Goal: Task Accomplishment & Management: Use online tool/utility

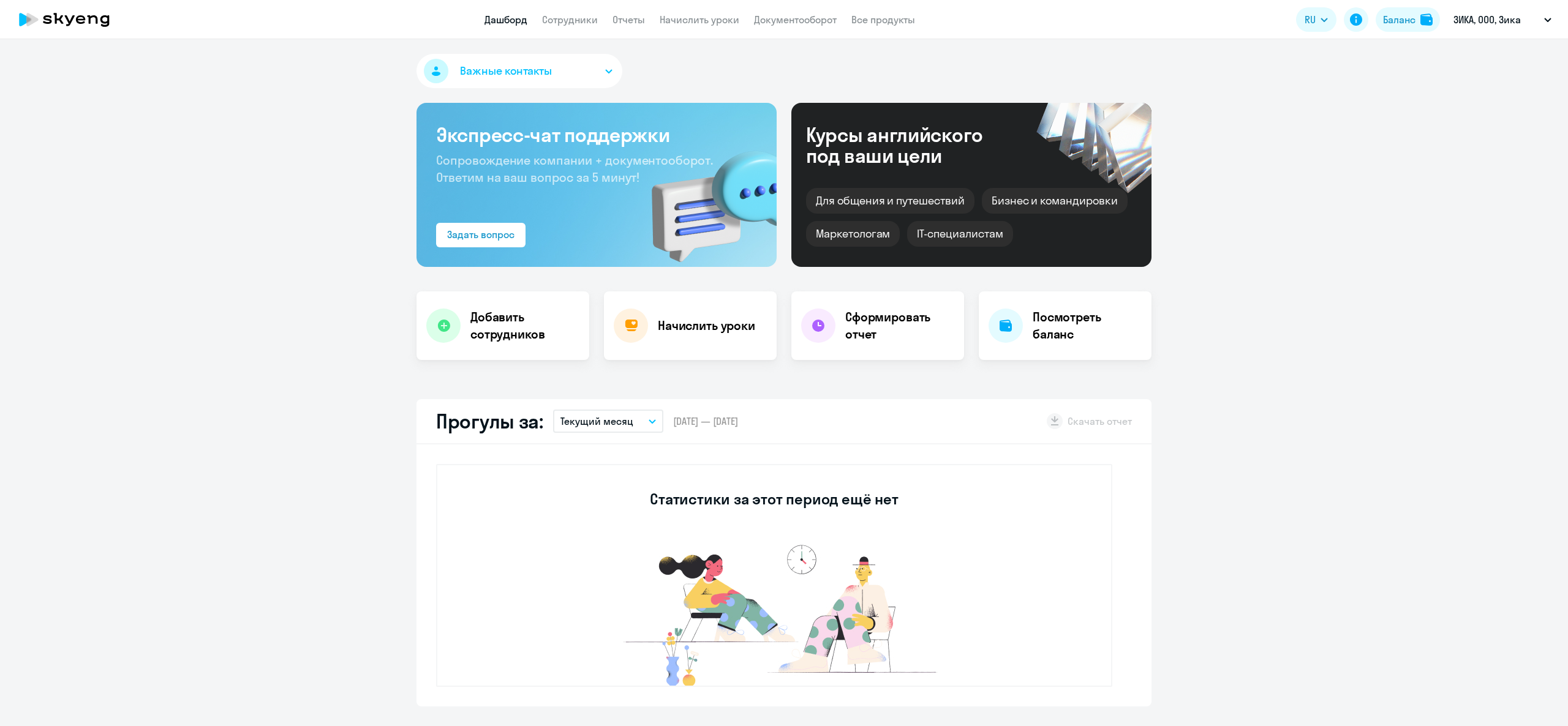
select select "30"
click at [572, 9] on app-header "Дашборд Сотрудники Отчеты Начислить уроки Документооборот Все продукты Дашборд …" at bounding box center [784, 20] width 1568 height 39
click at [568, 21] on link "Сотрудники" at bounding box center [570, 20] width 56 height 13
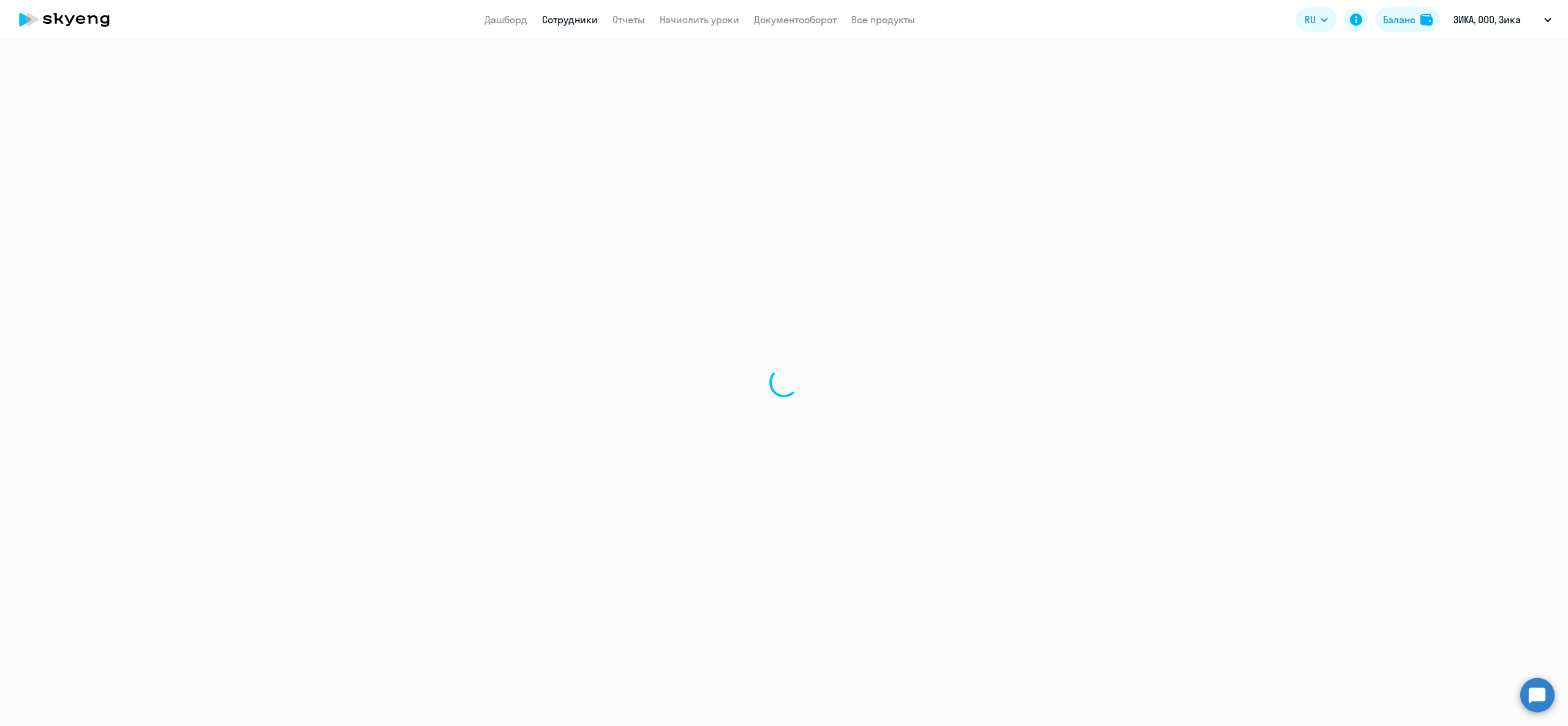
select select "30"
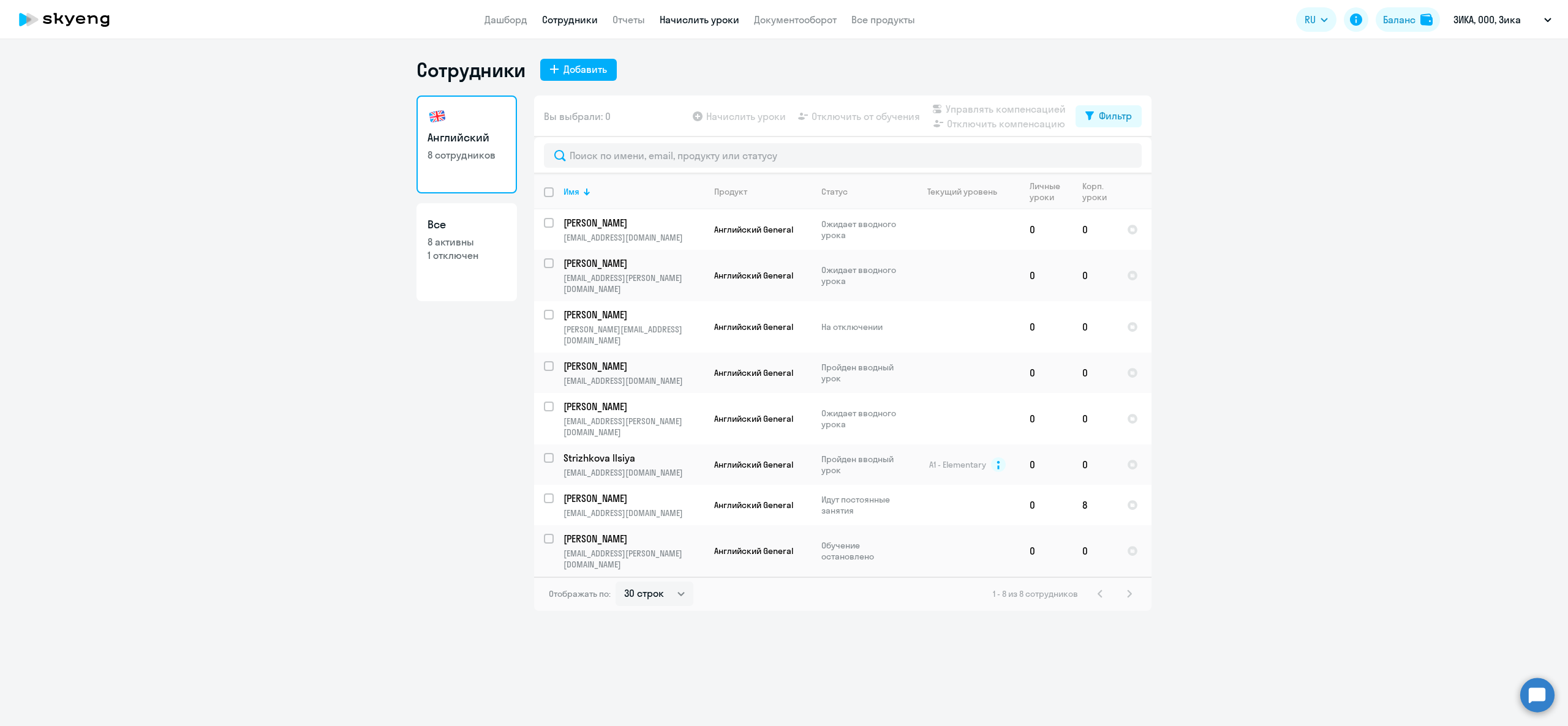
click at [695, 21] on link "Начислить уроки" at bounding box center [699, 20] width 80 height 13
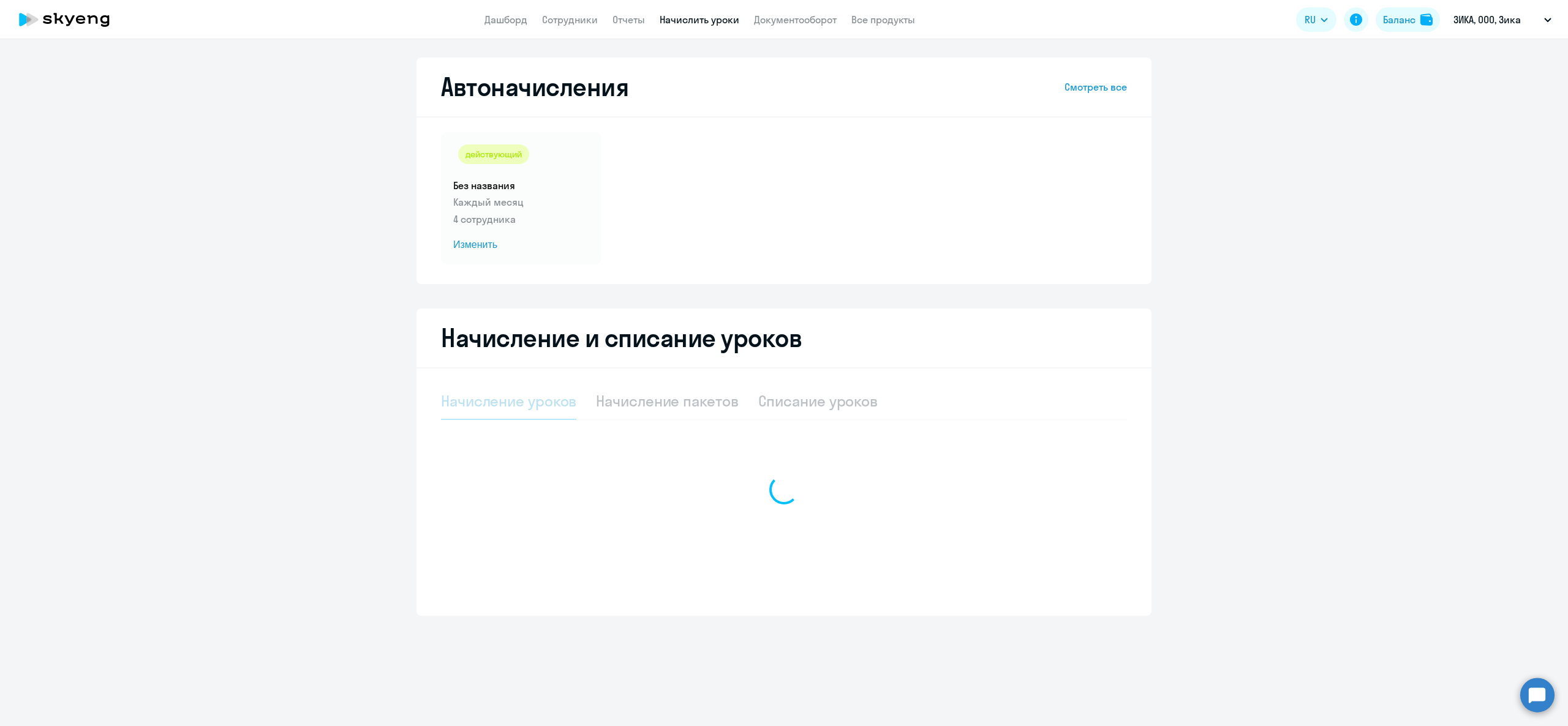
select select "10"
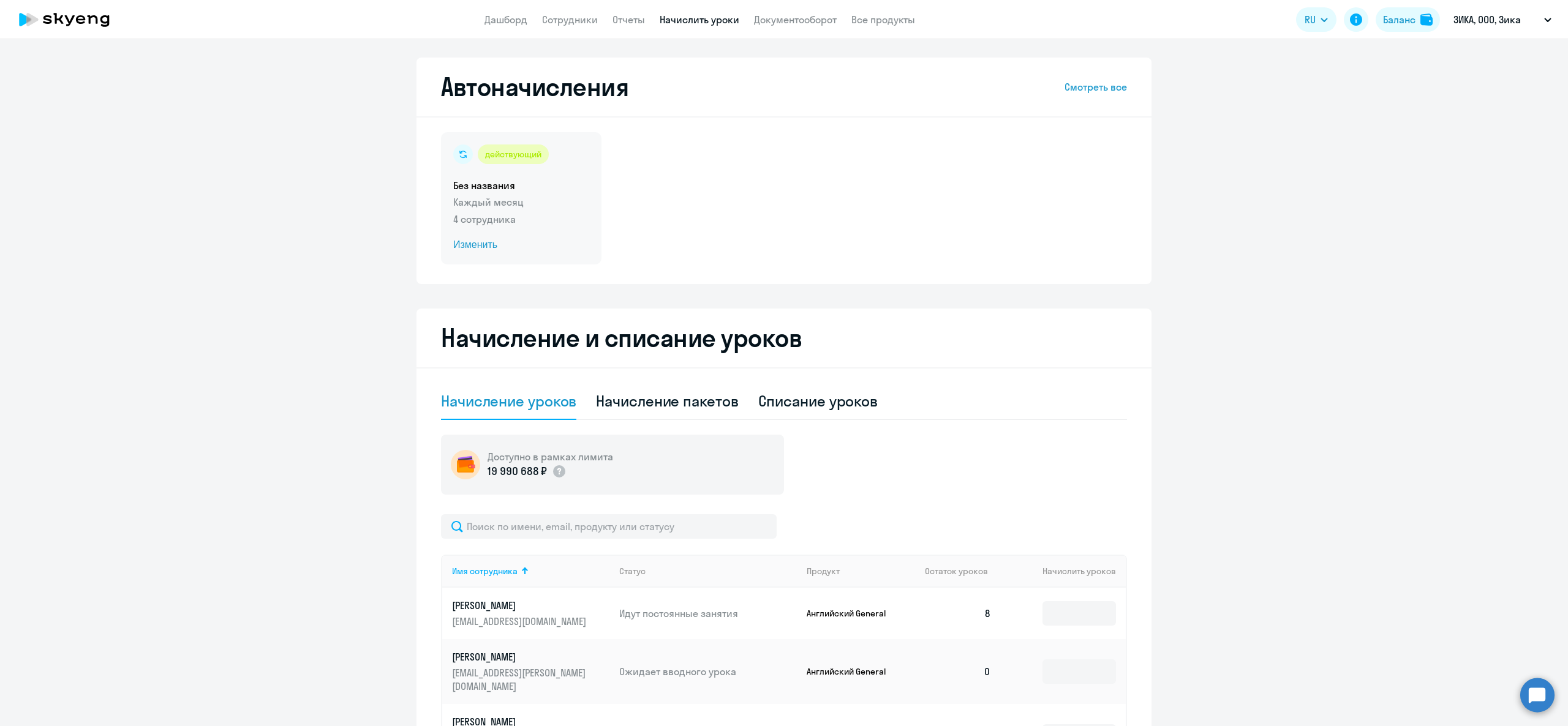
click at [489, 185] on h5 "Без названия" at bounding box center [521, 185] width 136 height 13
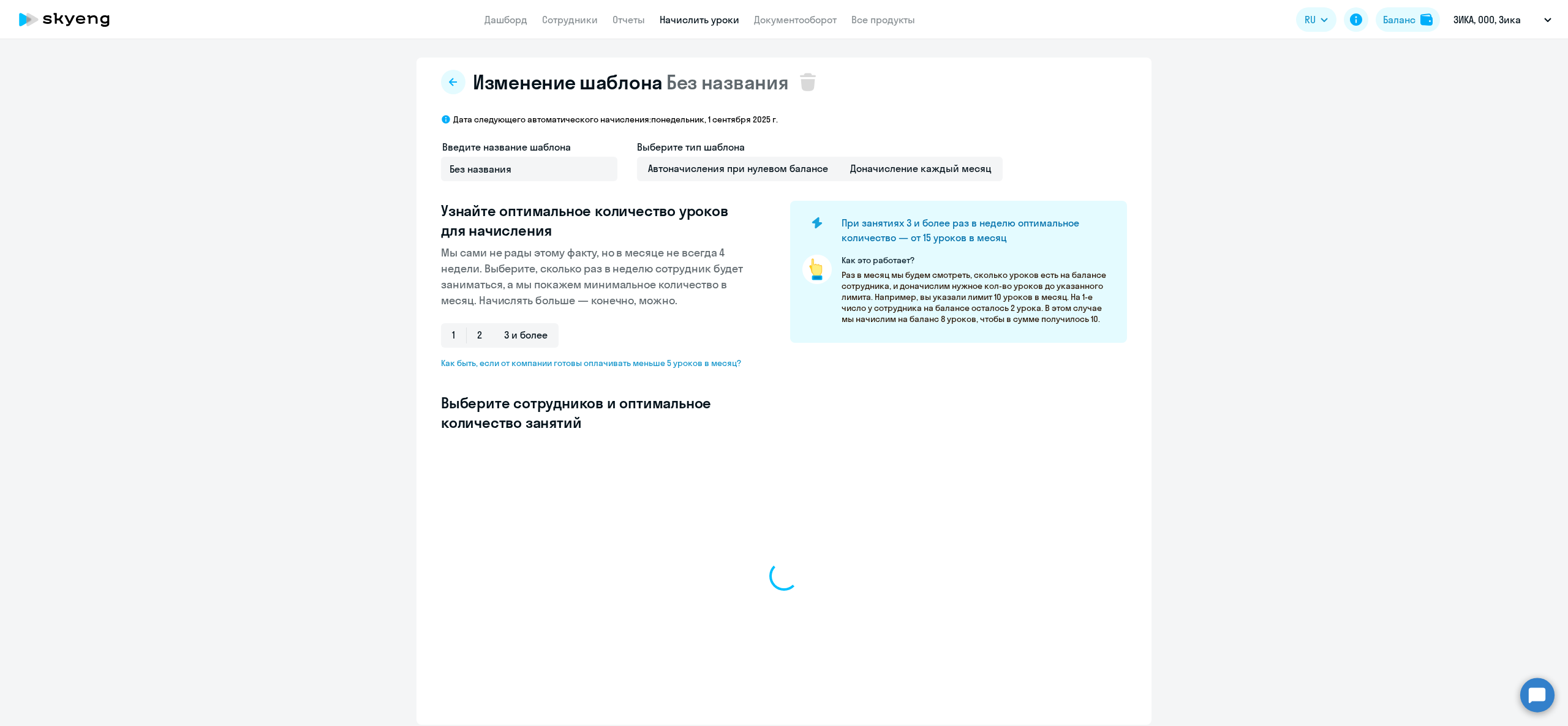
select select "10"
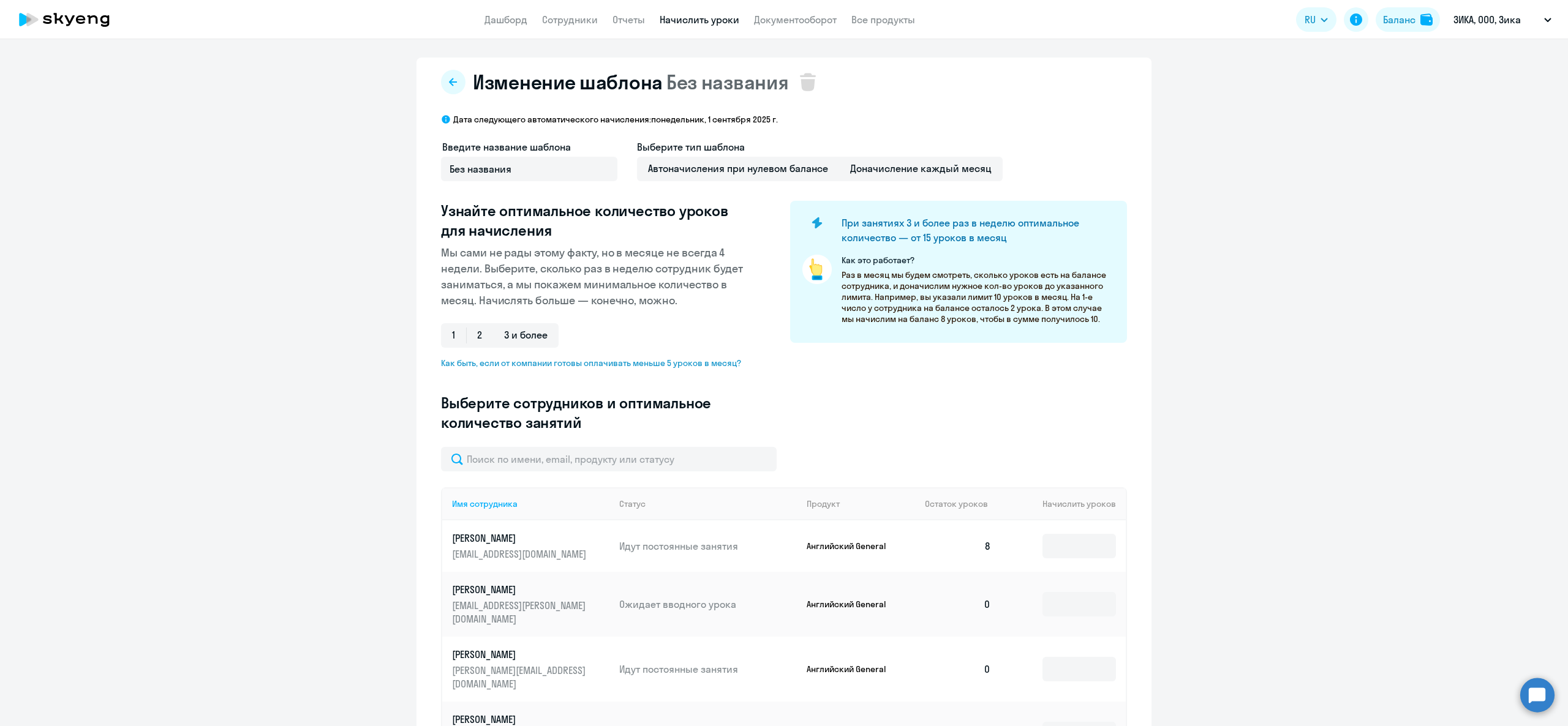
type input "8"
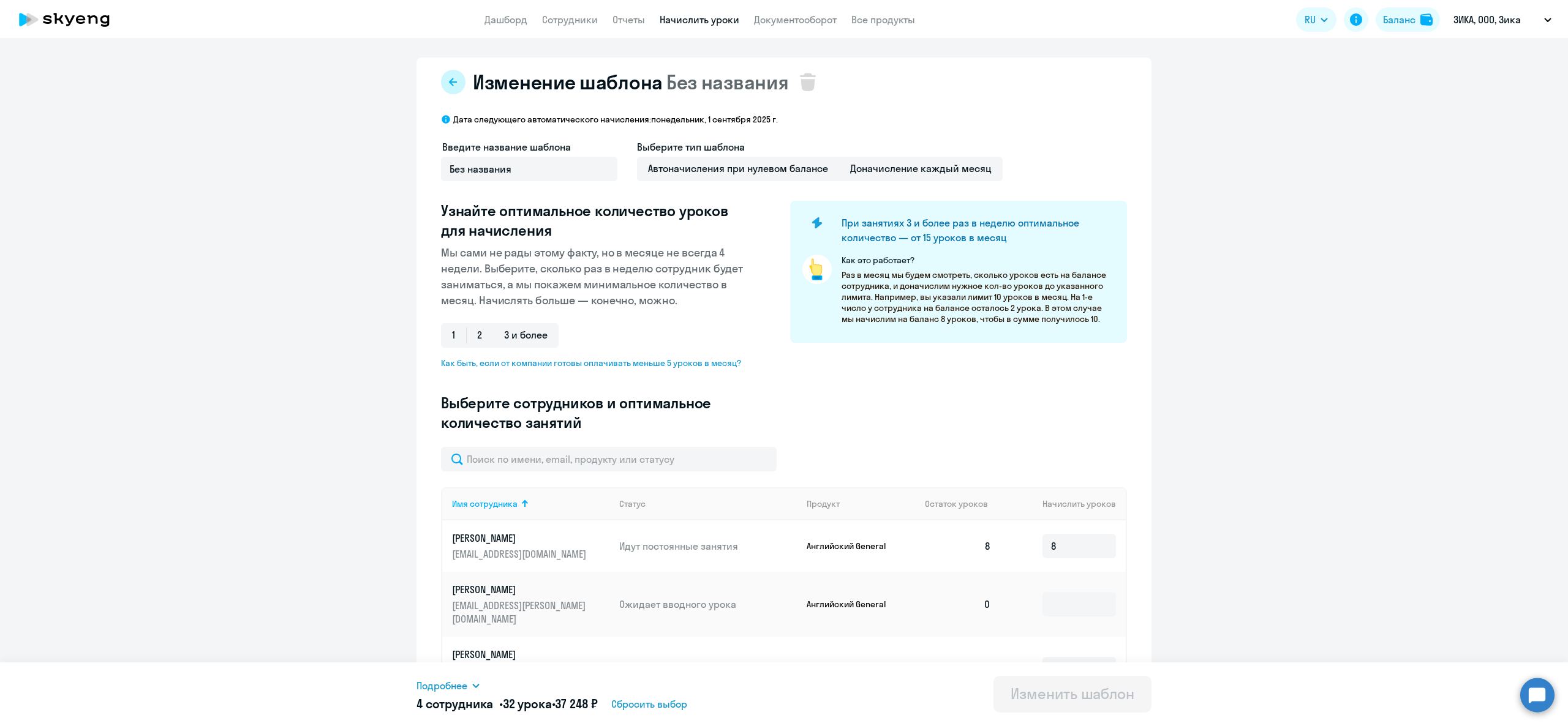
click at [452, 82] on button at bounding box center [453, 82] width 24 height 24
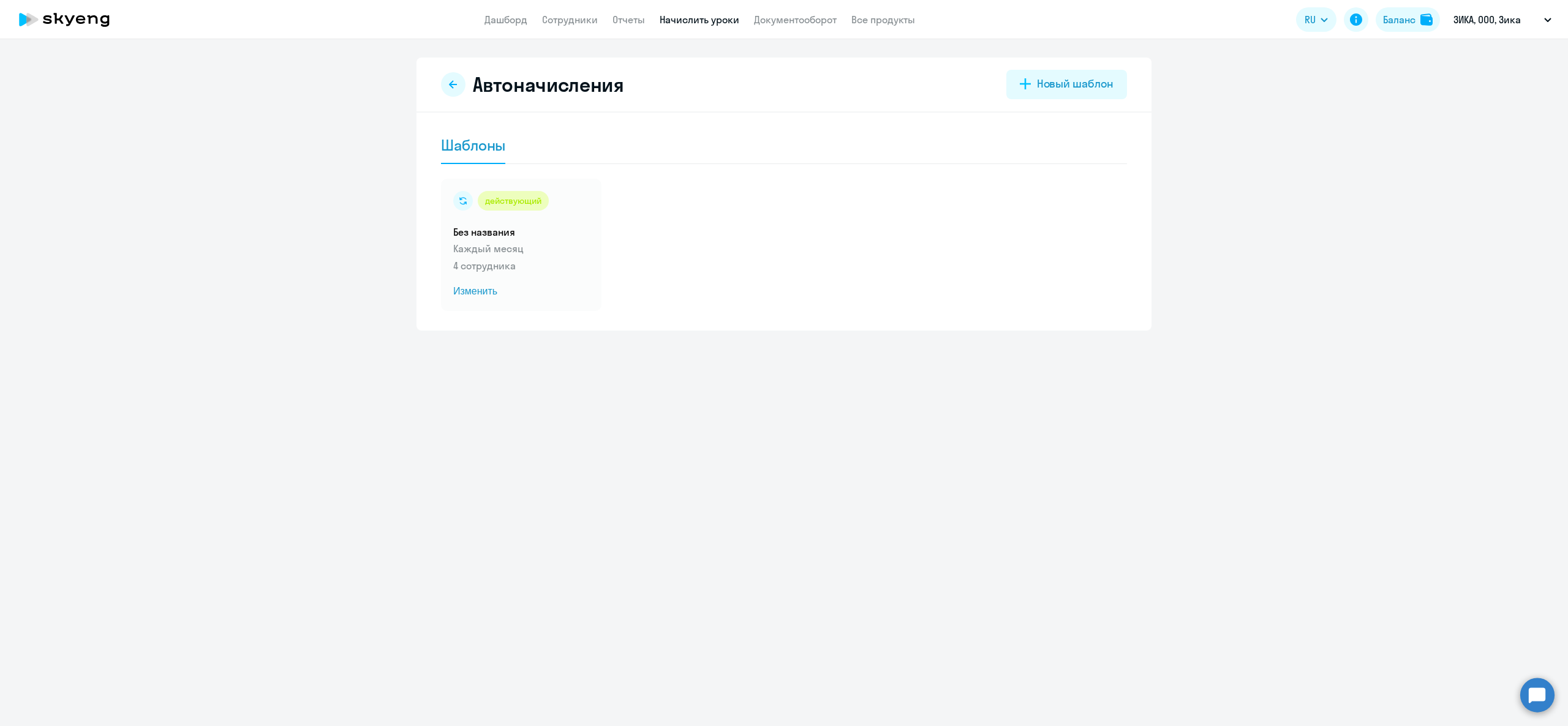
click at [693, 29] on app-header "Дашборд Сотрудники Отчеты Начислить уроки Документооборот Все продукты Дашборд …" at bounding box center [784, 20] width 1568 height 39
click at [693, 26] on app-header "Дашборд Сотрудники Отчеты Начислить уроки Документооборот Все продукты Дашборд …" at bounding box center [784, 20] width 1568 height 39
click at [693, 24] on link "Начислить уроки" at bounding box center [699, 20] width 80 height 13
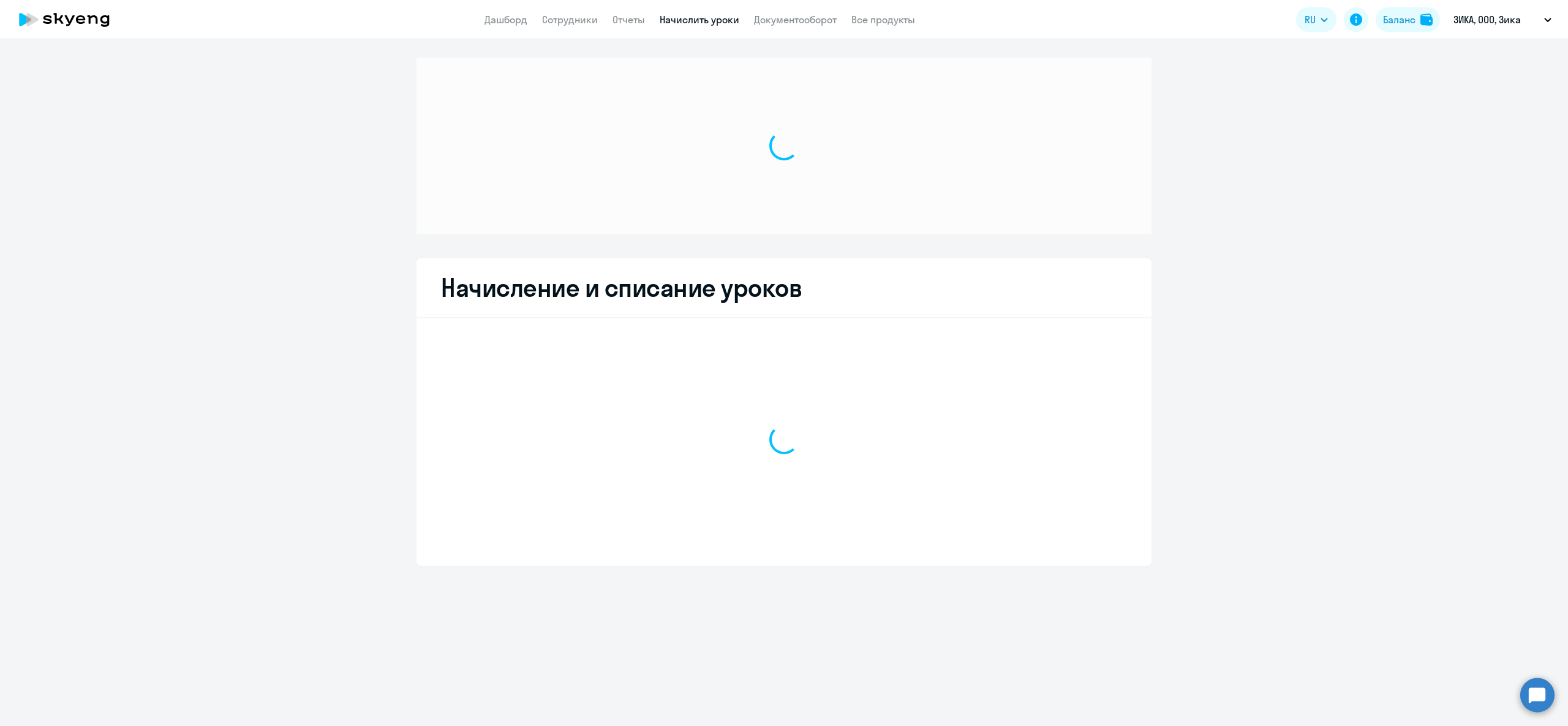
select select "10"
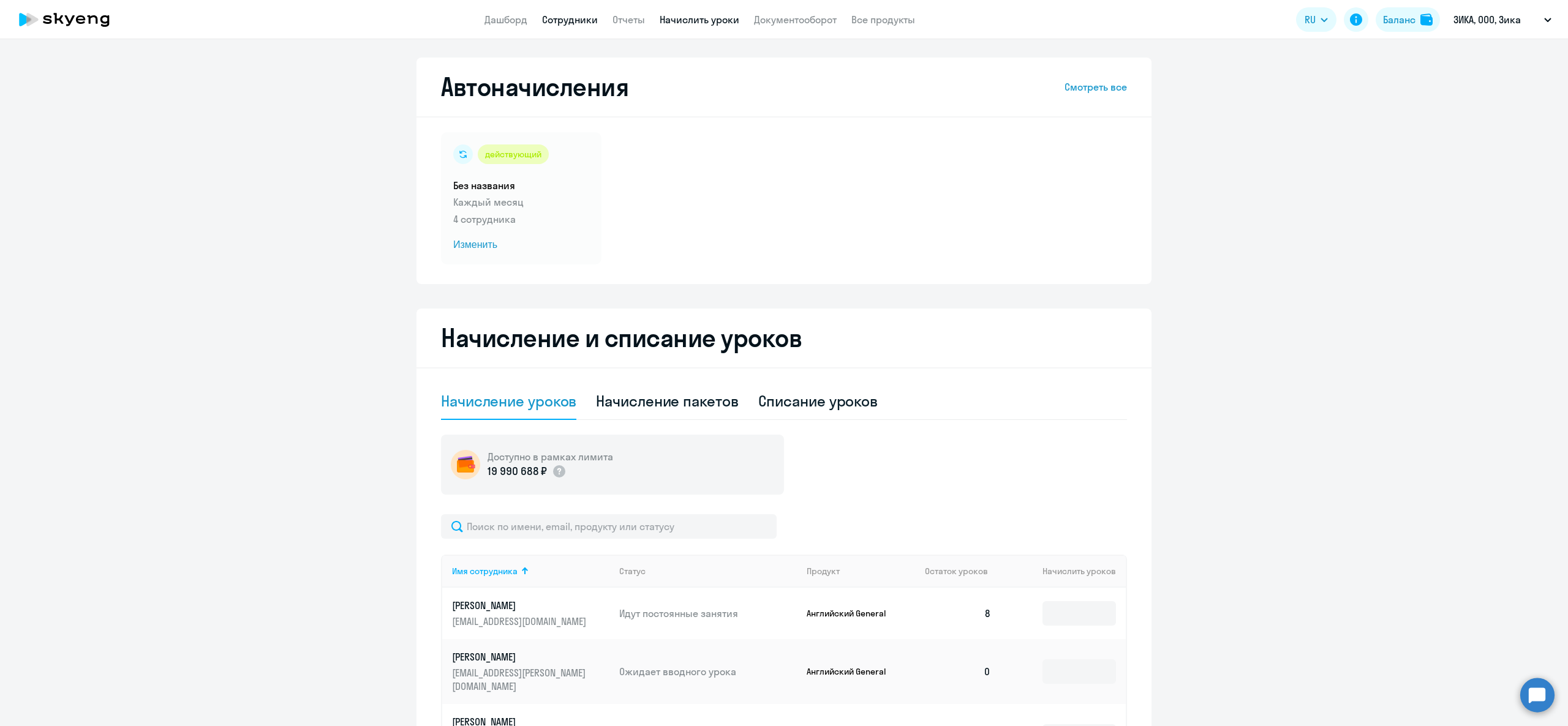
click at [561, 15] on link "Сотрудники" at bounding box center [570, 20] width 56 height 13
select select "30"
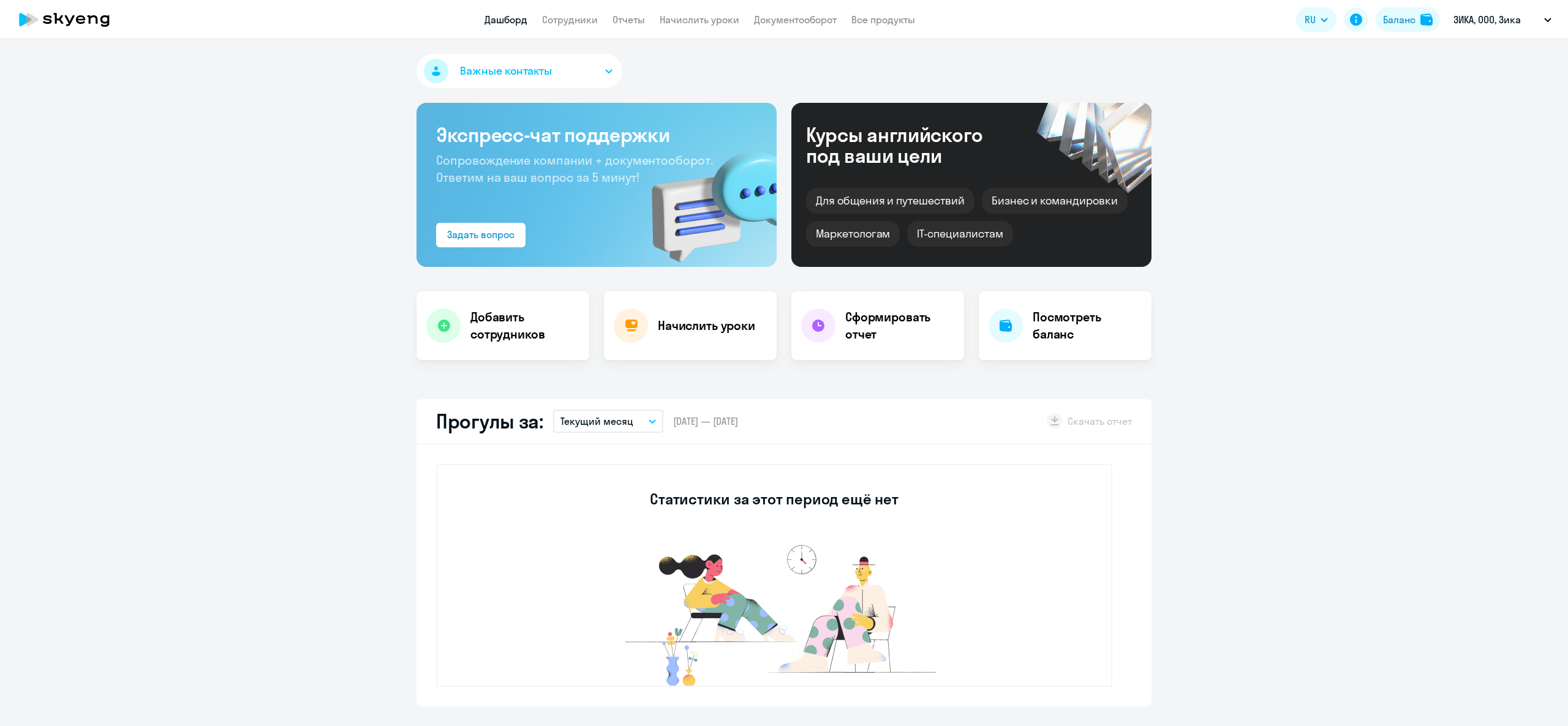
select select "30"
click at [693, 339] on div "Начислить уроки" at bounding box center [690, 325] width 173 height 69
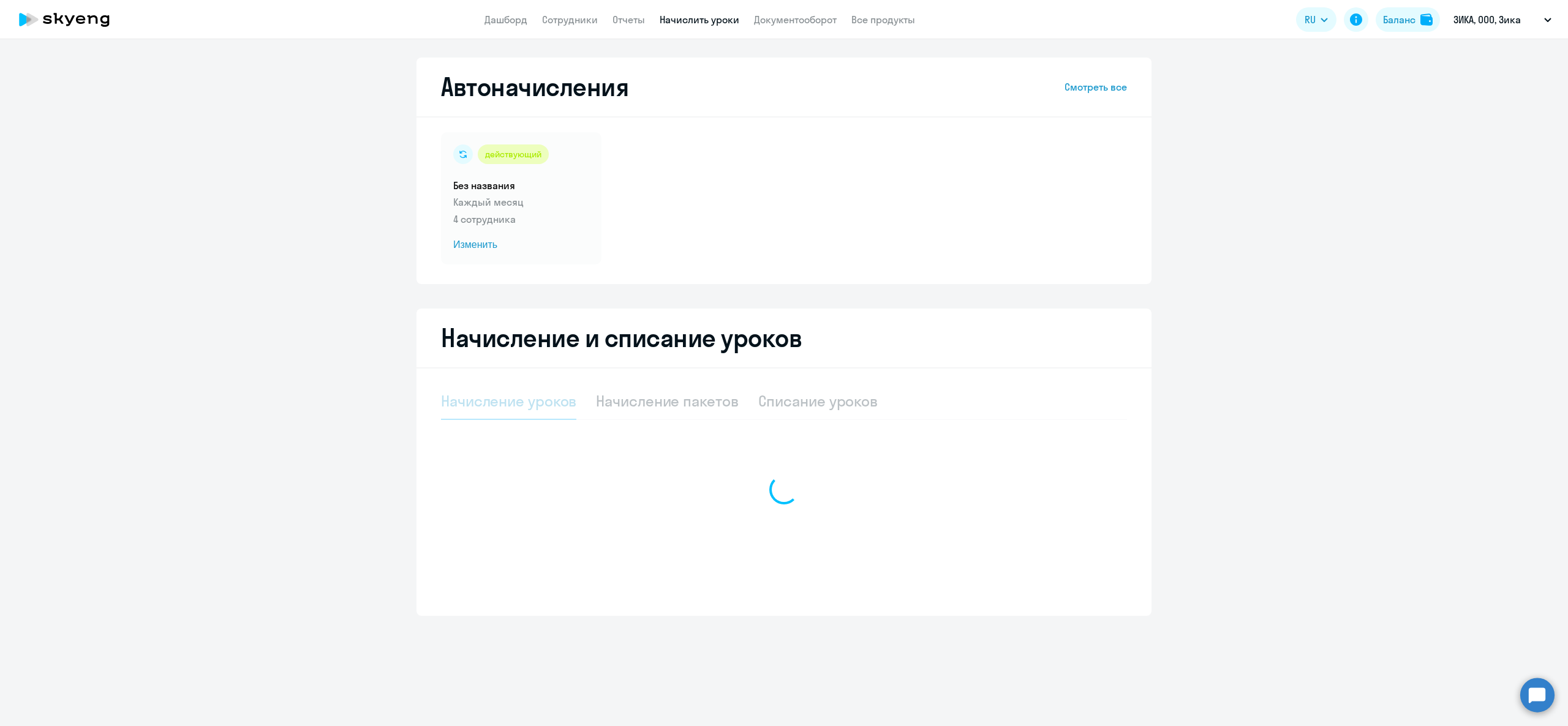
select select "10"
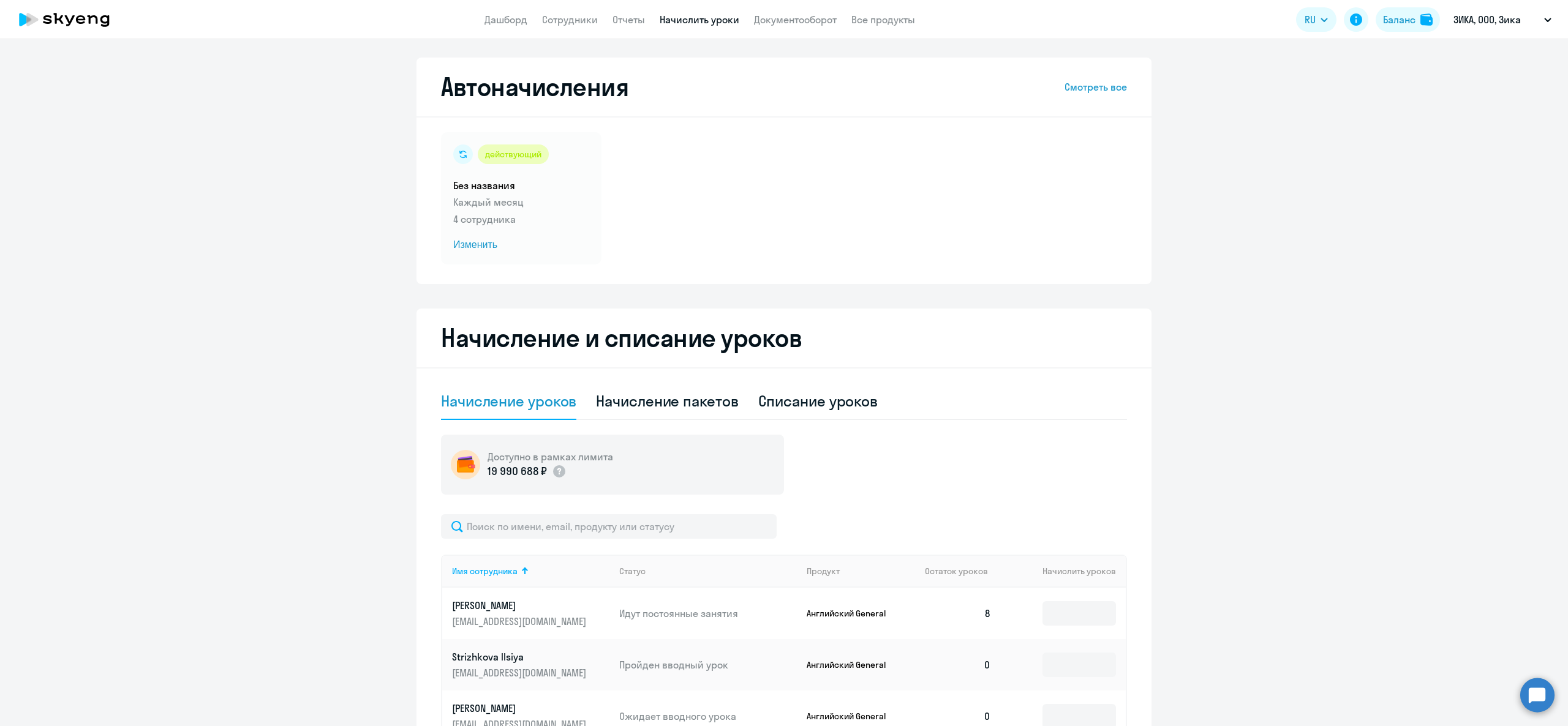
scroll to position [272, 0]
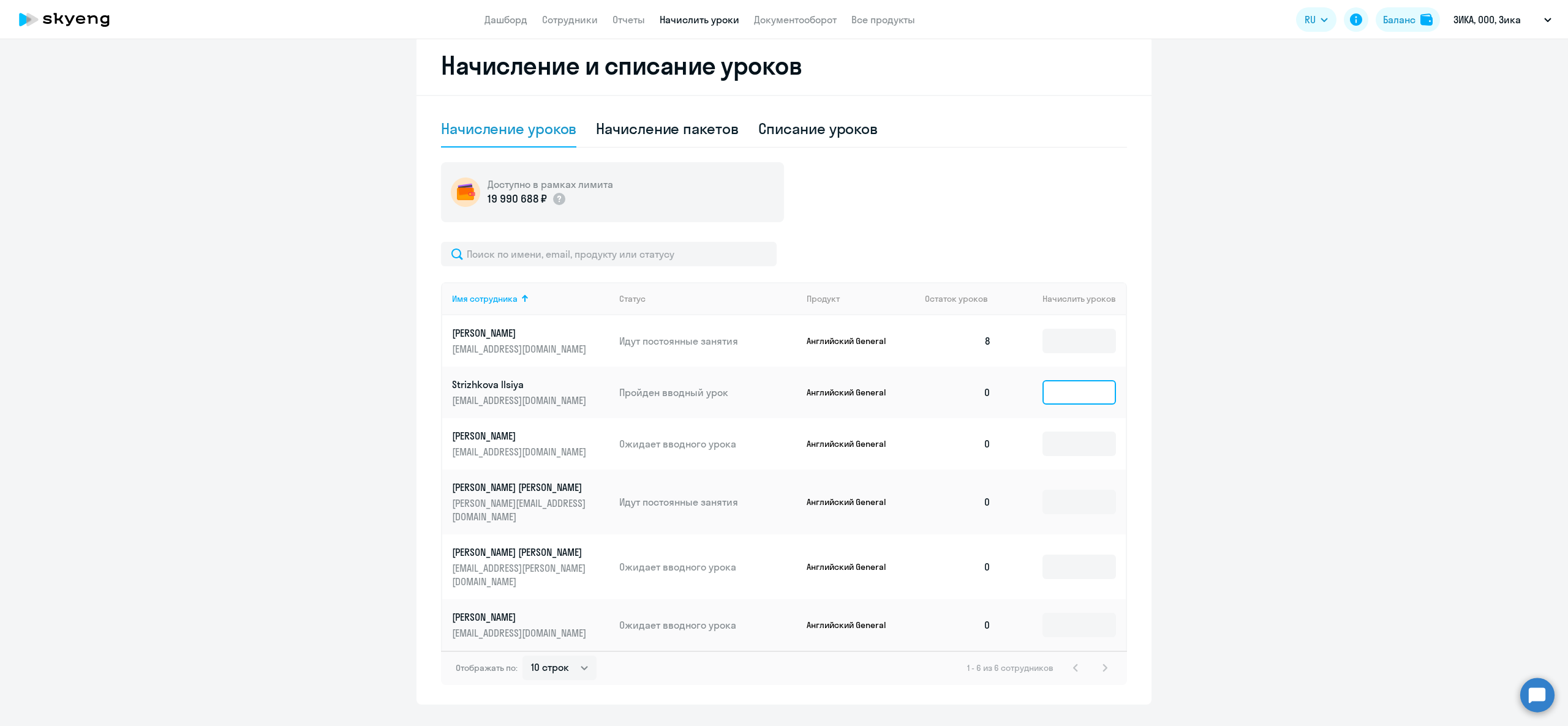
click at [1081, 389] on input at bounding box center [1079, 392] width 73 height 24
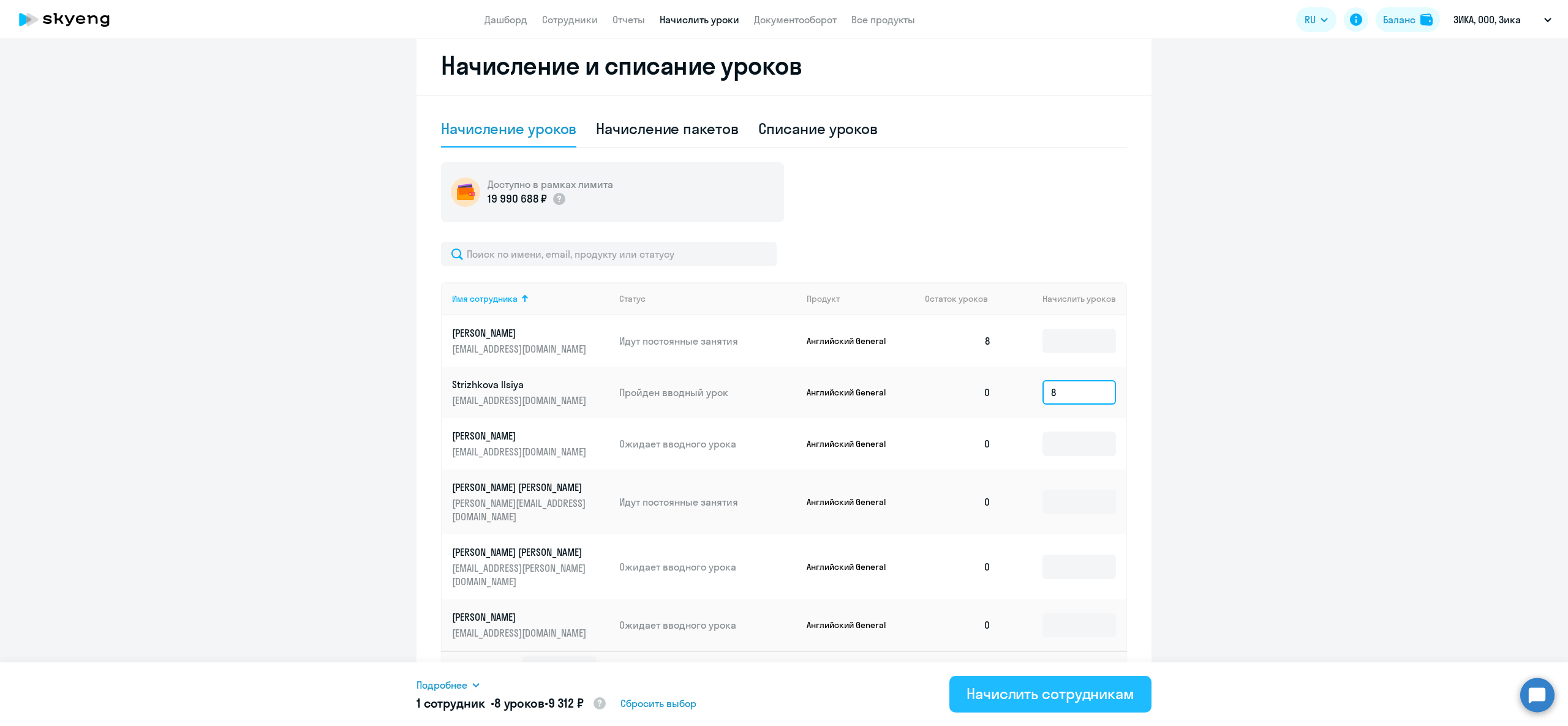
type input "8"
click at [1025, 688] on div "Начислить сотрудникам" at bounding box center [1050, 693] width 168 height 20
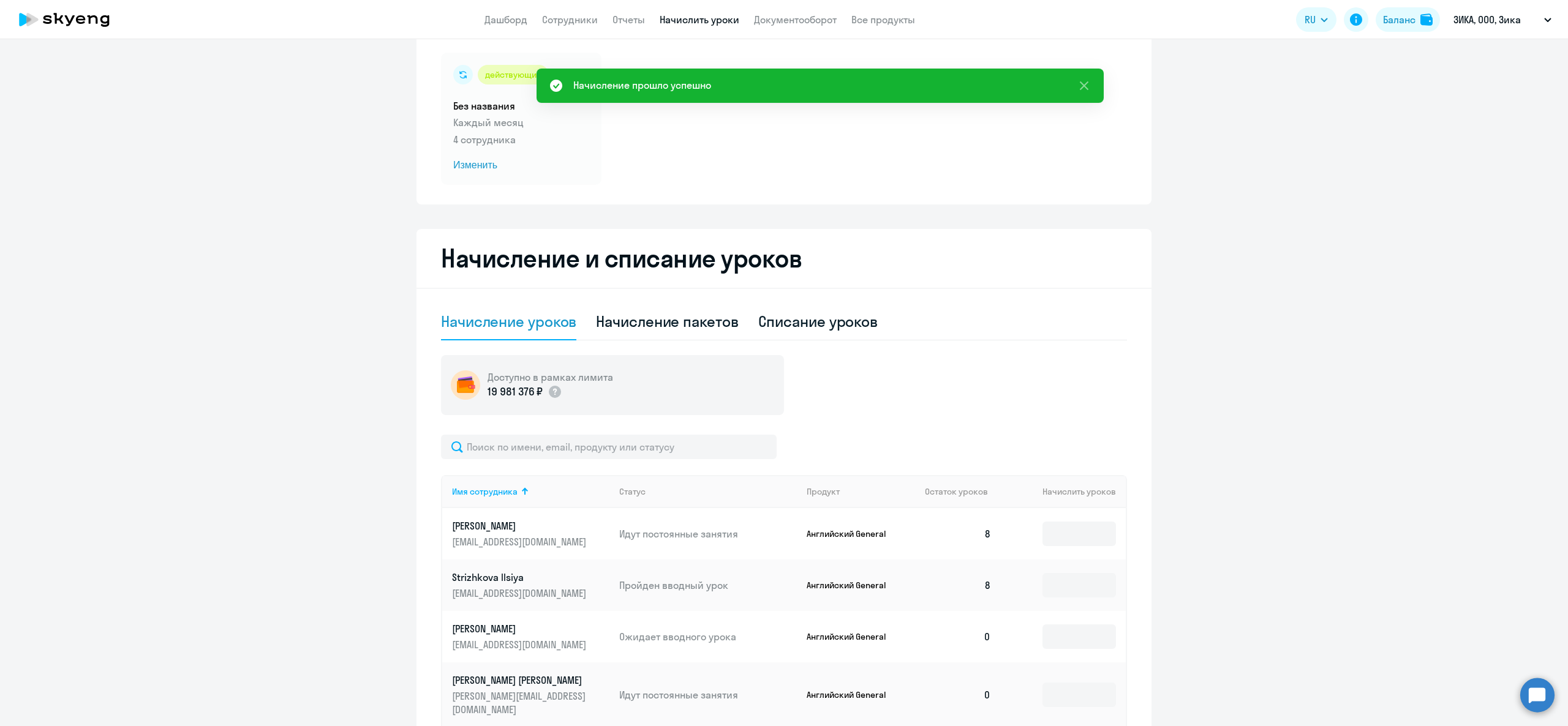
scroll to position [0, 0]
